Goal: Task Accomplishment & Management: Use online tool/utility

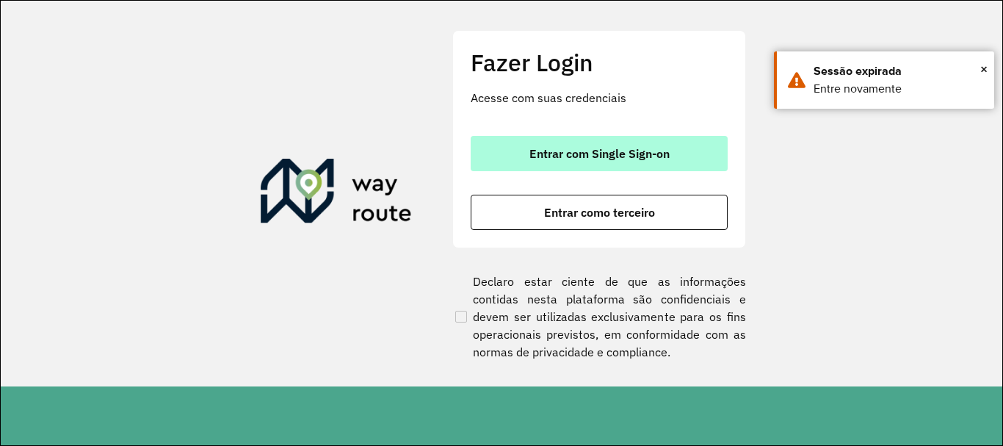
click at [591, 153] on span "Entrar com Single Sign-on" at bounding box center [600, 154] width 140 height 12
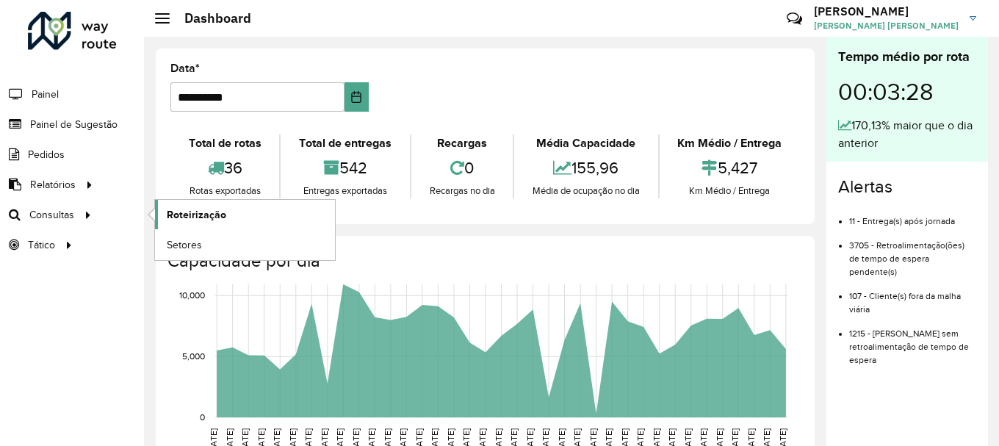
click at [182, 216] on span "Roteirização" at bounding box center [196, 214] width 59 height 15
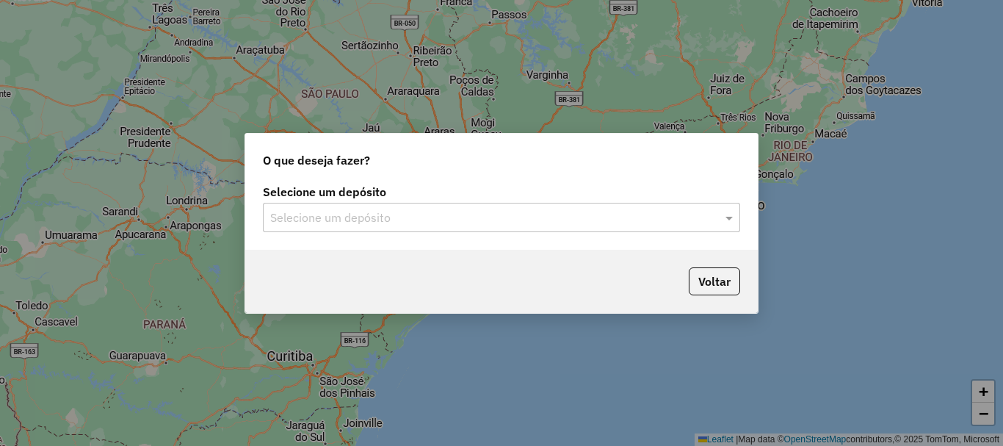
click at [442, 204] on div "Selecione um depósito" at bounding box center [501, 217] width 477 height 29
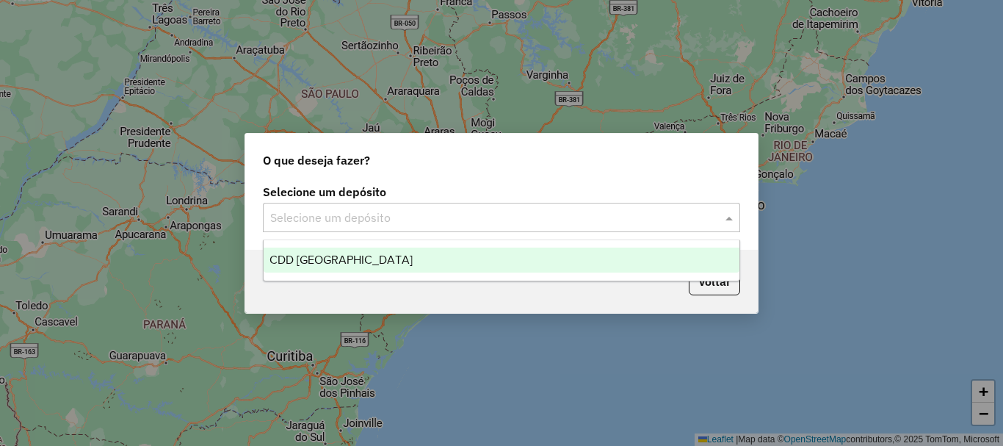
click at [387, 261] on div "CDD [GEOGRAPHIC_DATA]" at bounding box center [502, 260] width 476 height 25
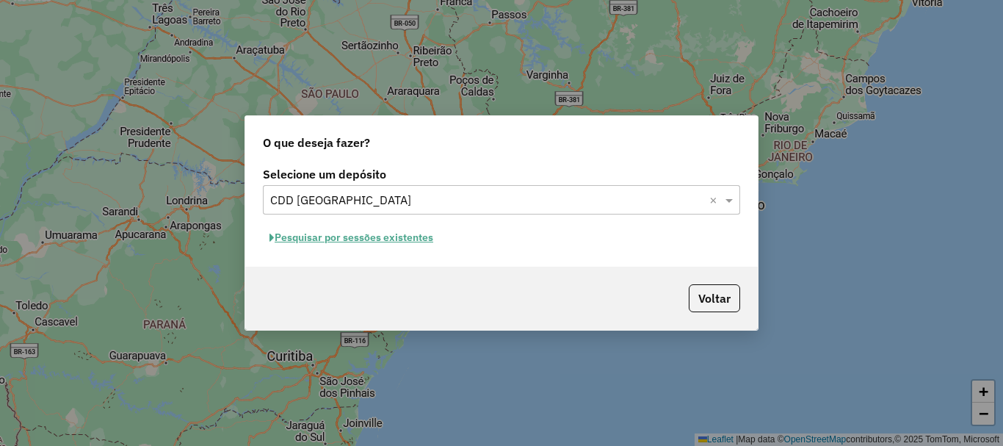
click at [360, 234] on button "Pesquisar por sessões existentes" at bounding box center [351, 237] width 177 height 23
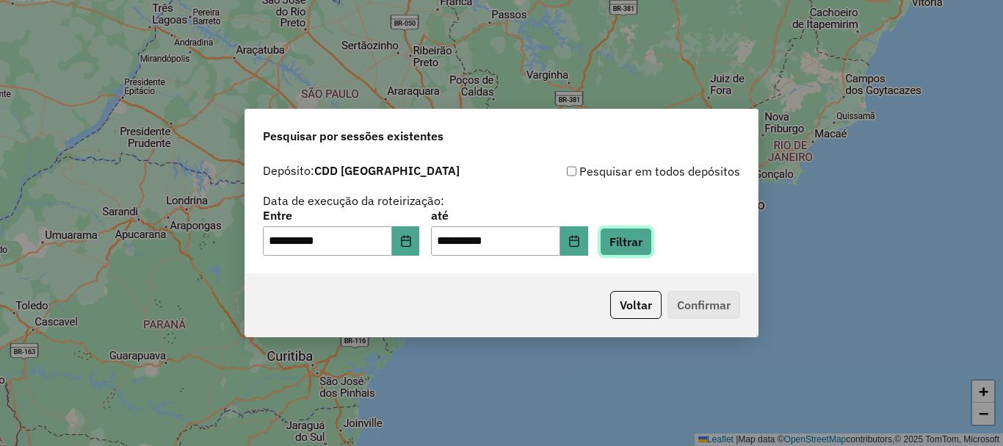
click at [652, 236] on button "Filtrar" at bounding box center [626, 242] width 52 height 28
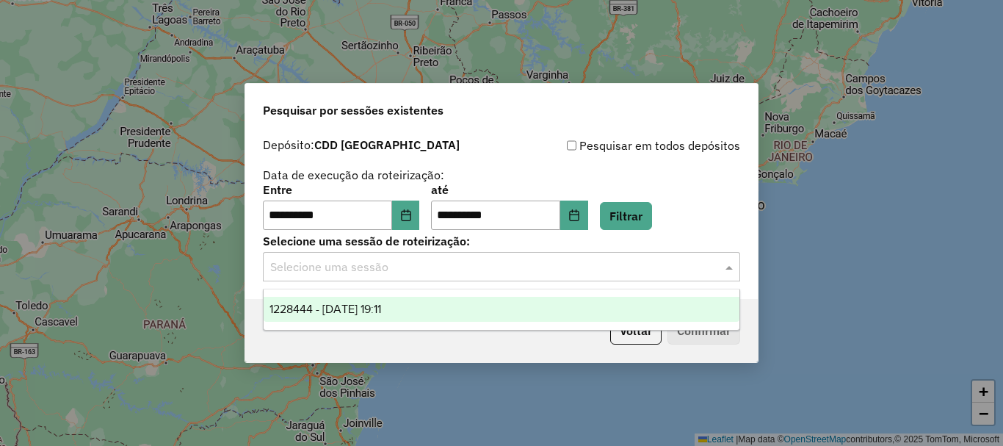
click at [430, 272] on input "text" at bounding box center [486, 268] width 433 height 18
click at [413, 301] on div "1228444 - 12/08/2025 19:11" at bounding box center [502, 309] width 476 height 25
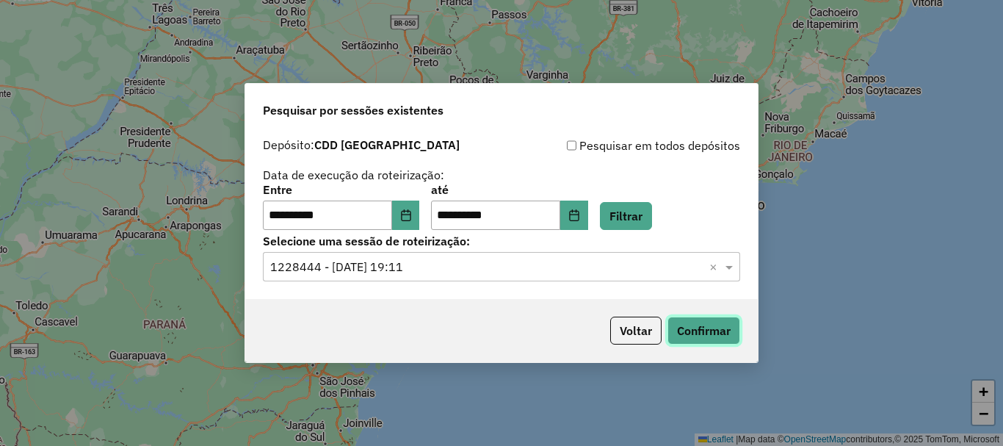
click at [710, 323] on button "Confirmar" at bounding box center [704, 331] width 73 height 28
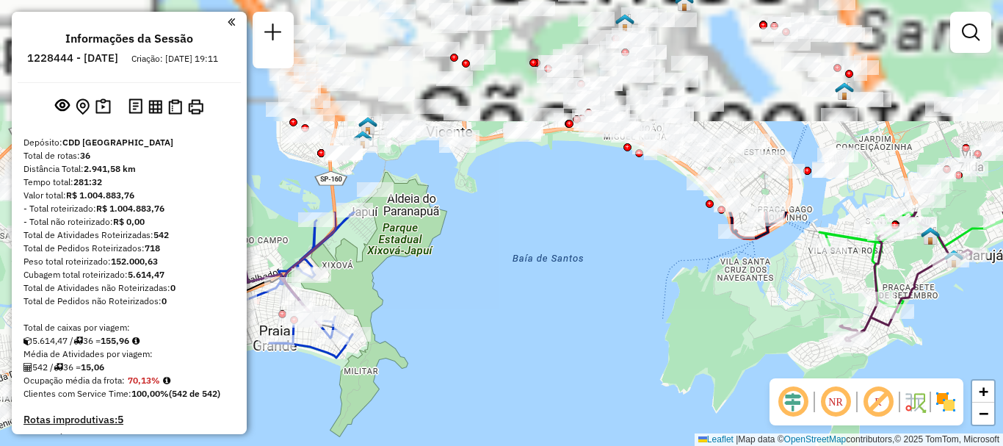
drag, startPoint x: 431, startPoint y: 123, endPoint x: 543, endPoint y: 354, distance: 256.9
click at [543, 354] on div "Janela de atendimento Grade de atendimento Capacidade Transportadoras Veículos …" at bounding box center [501, 223] width 1003 height 446
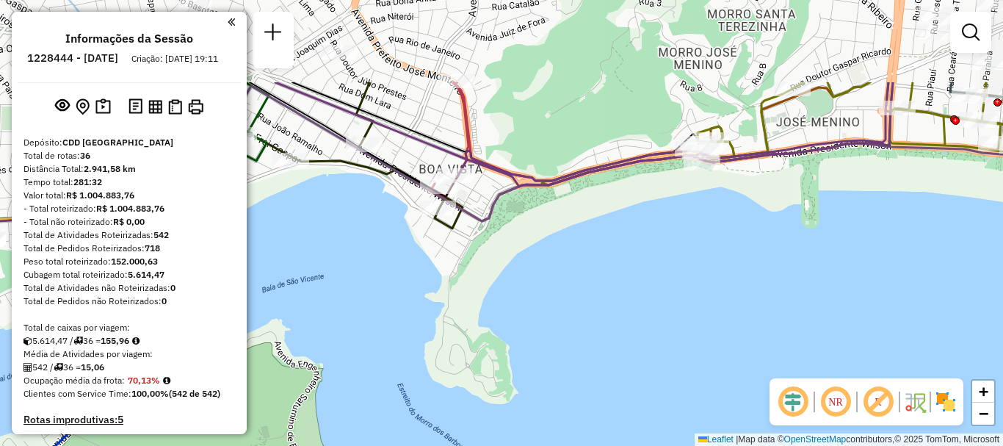
drag, startPoint x: 438, startPoint y: 147, endPoint x: 411, endPoint y: 274, distance: 129.9
click at [411, 274] on div "Janela de atendimento Grade de atendimento Capacidade Transportadoras Veículos …" at bounding box center [501, 223] width 1003 height 446
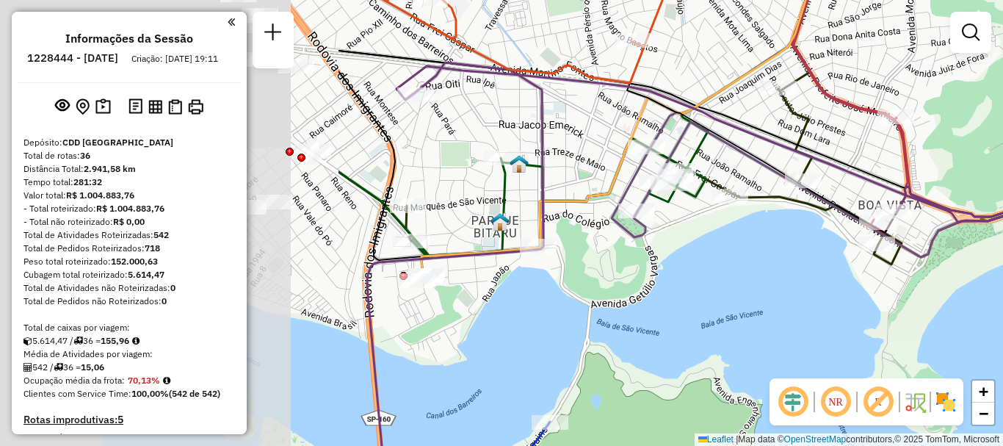
drag, startPoint x: 460, startPoint y: 240, endPoint x: 853, endPoint y: 284, distance: 394.7
click at [853, 284] on div "Janela de atendimento Grade de atendimento Capacidade Transportadoras Veículos …" at bounding box center [501, 223] width 1003 height 446
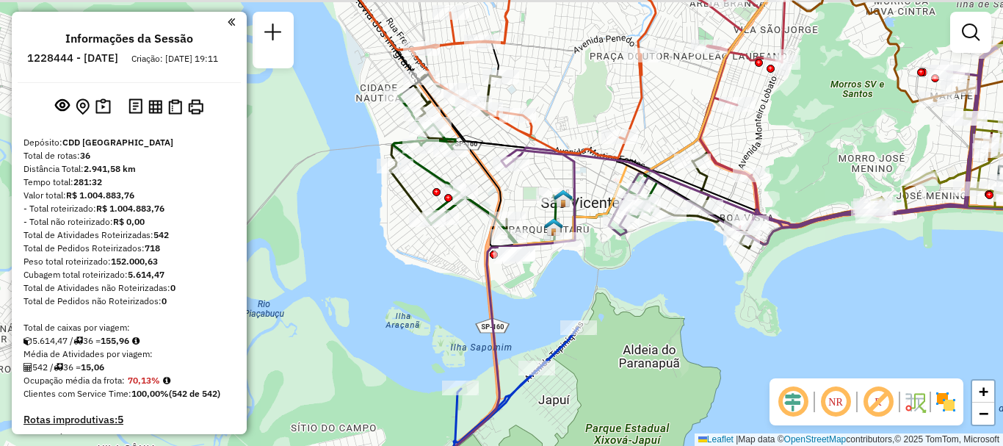
drag, startPoint x: 373, startPoint y: 260, endPoint x: 416, endPoint y: 292, distance: 53.0
click at [416, 292] on div "Janela de atendimento Grade de atendimento Capacidade Transportadoras Veículos …" at bounding box center [501, 223] width 1003 height 446
click at [188, 114] on img at bounding box center [195, 106] width 15 height 15
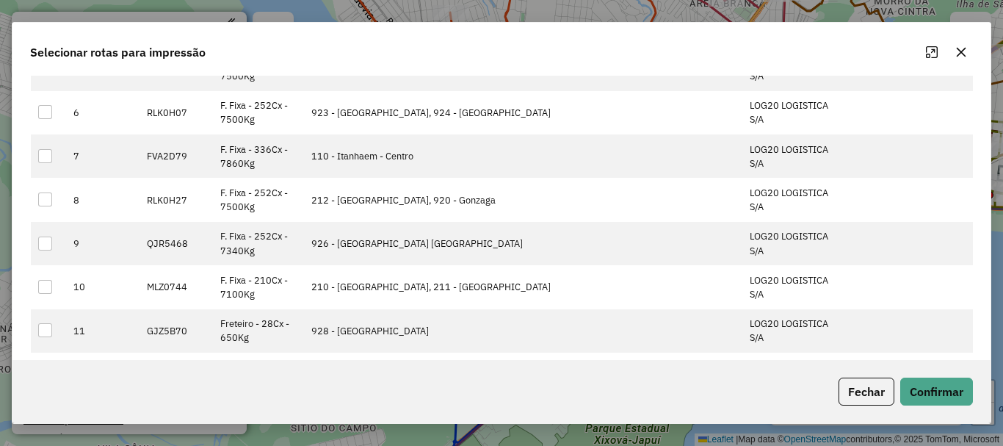
scroll to position [367, 0]
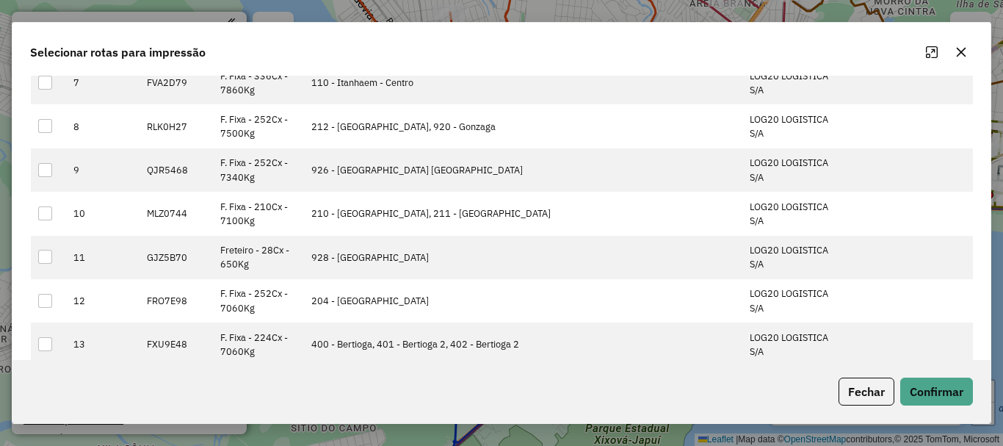
click at [964, 55] on icon "button" at bounding box center [962, 53] width 10 height 10
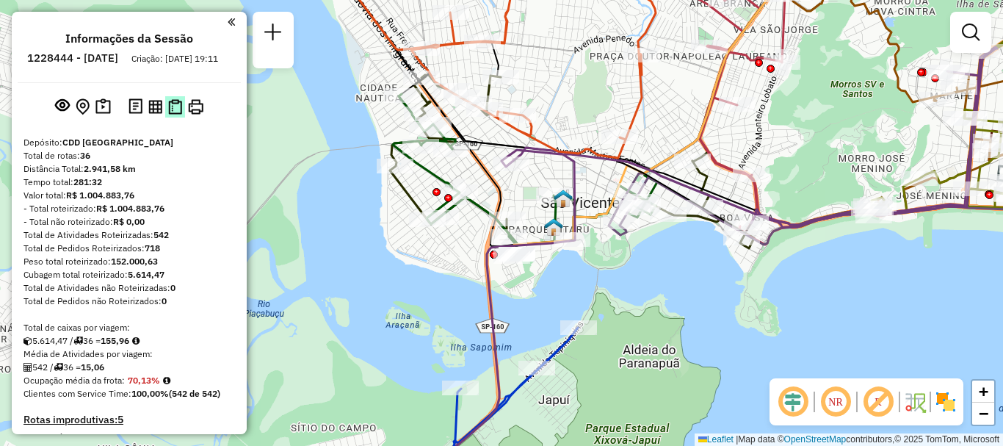
click at [174, 115] on img at bounding box center [175, 106] width 14 height 15
click at [152, 114] on img at bounding box center [155, 107] width 14 height 14
click at [98, 115] on img at bounding box center [102, 106] width 15 height 17
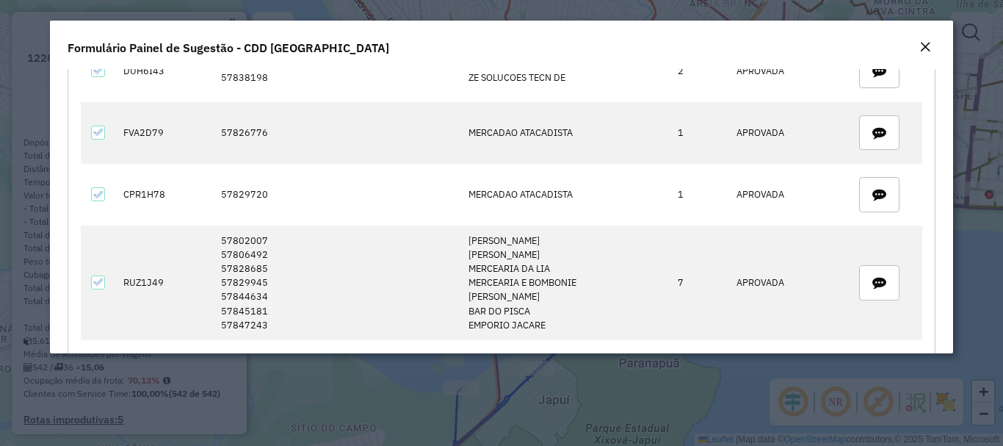
scroll to position [73, 0]
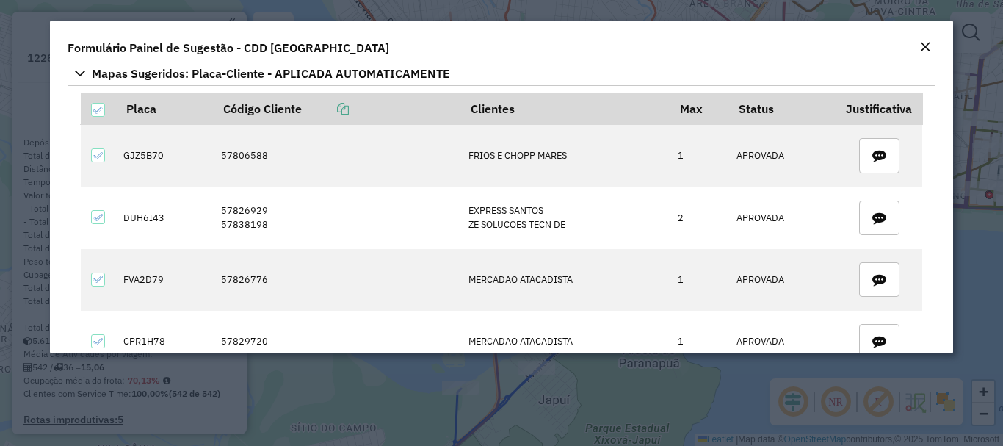
click at [928, 47] on em "Close" at bounding box center [926, 47] width 12 height 12
